Goal: Task Accomplishment & Management: Manage account settings

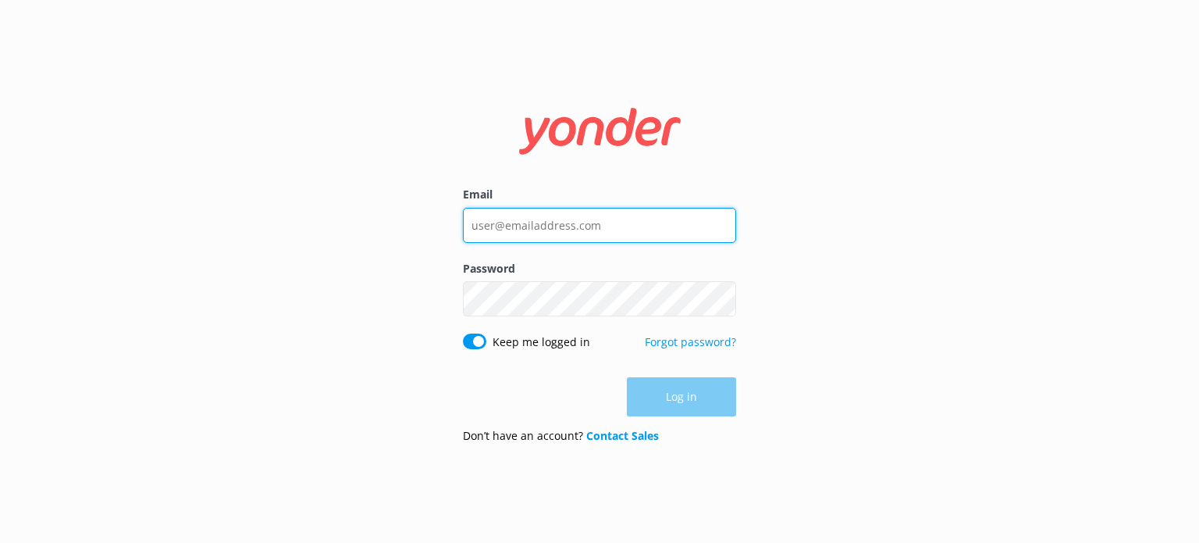
type input "[EMAIL_ADDRESS][DOMAIN_NAME]"
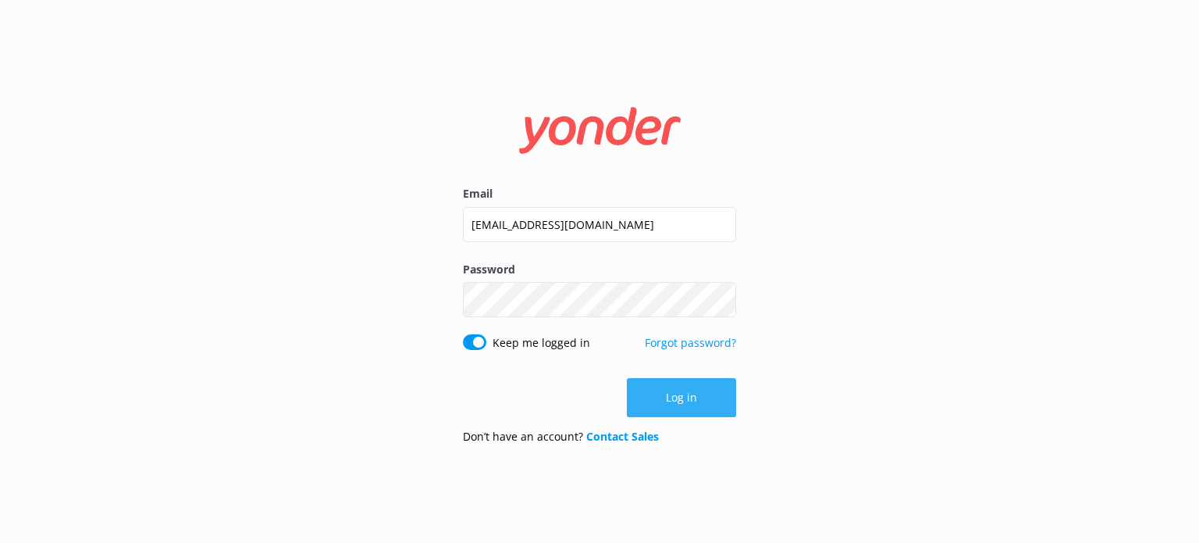
click at [661, 395] on button "Log in" at bounding box center [681, 397] width 109 height 39
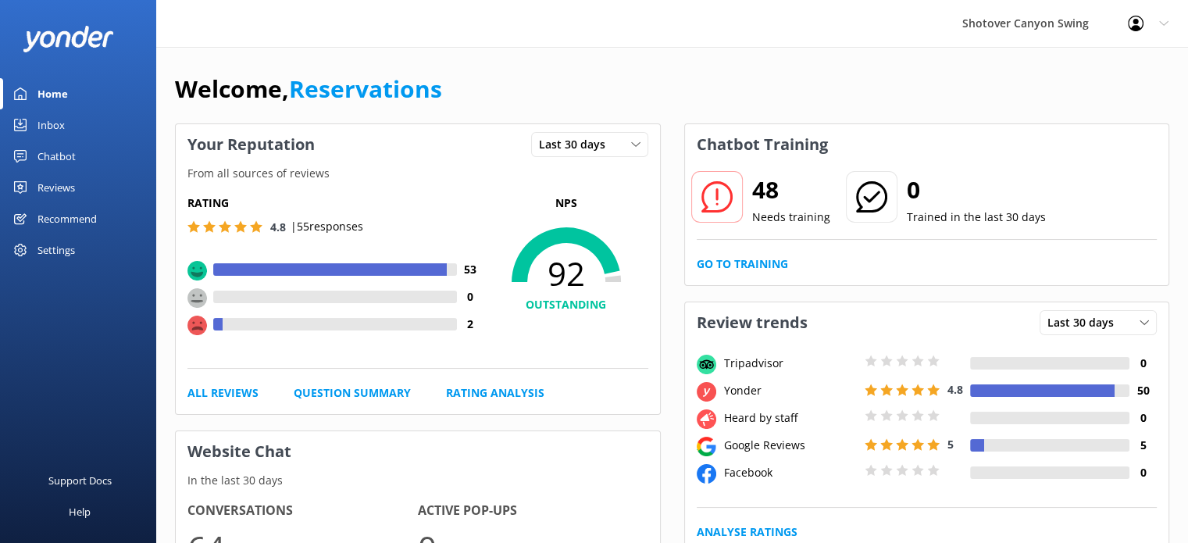
click at [54, 191] on div "Reviews" at bounding box center [55, 187] width 37 height 31
